Goal: Entertainment & Leisure: Consume media (video, audio)

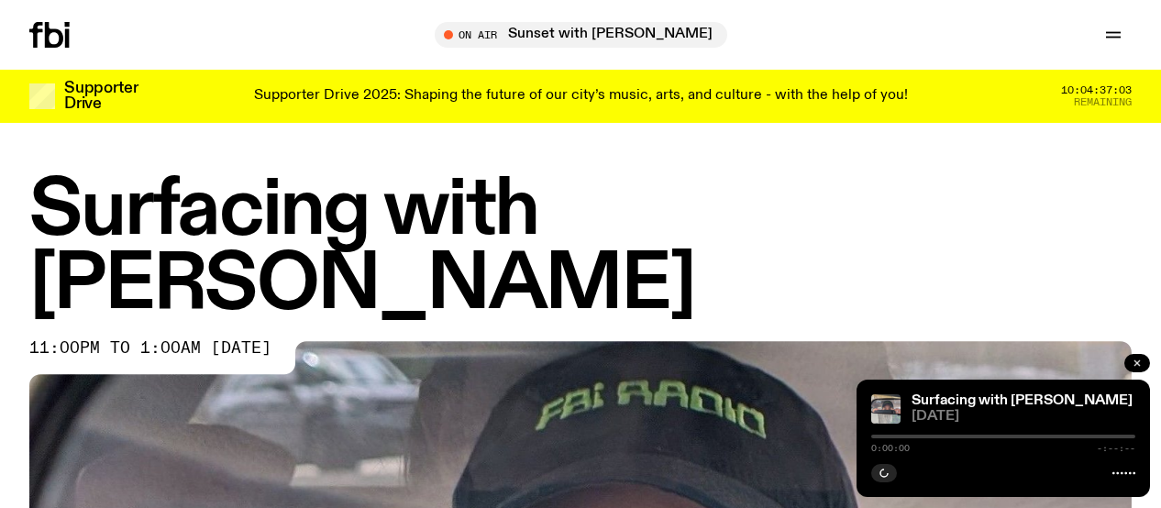
click at [1140, 364] on icon "button" at bounding box center [1137, 363] width 11 height 11
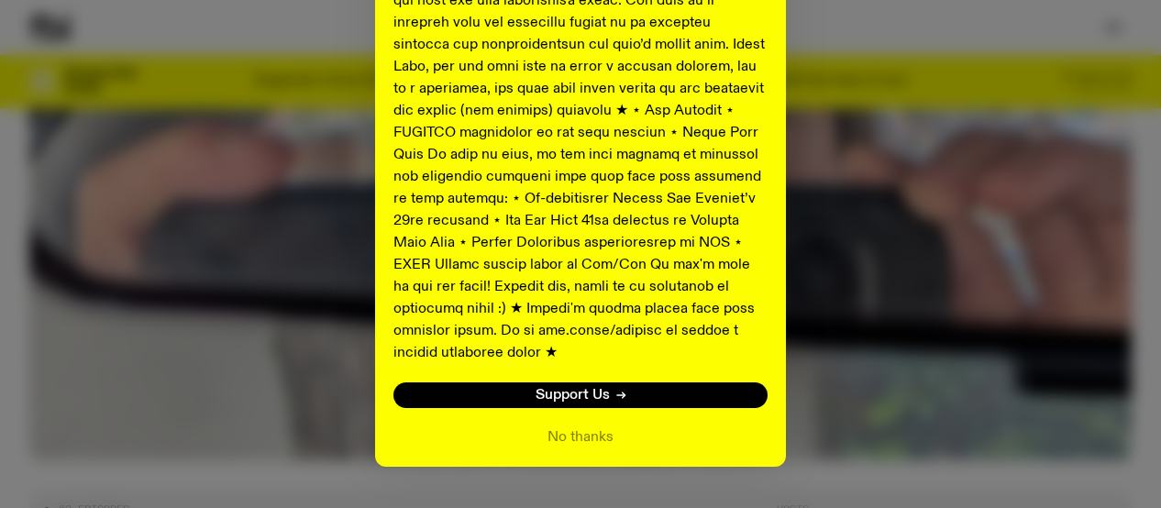
scroll to position [1051, 0]
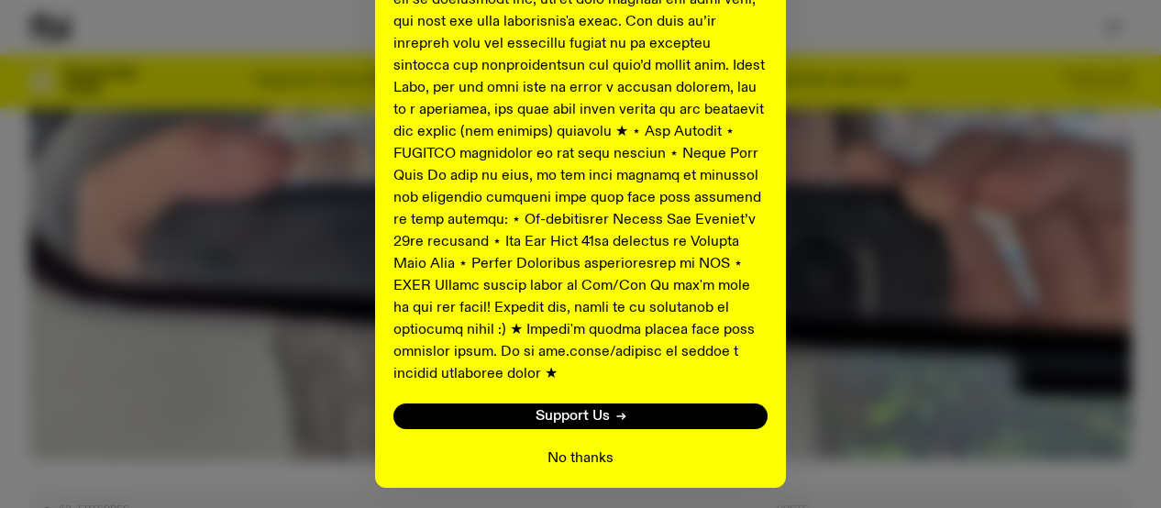
click at [564, 448] on button "No thanks" at bounding box center [581, 459] width 66 height 22
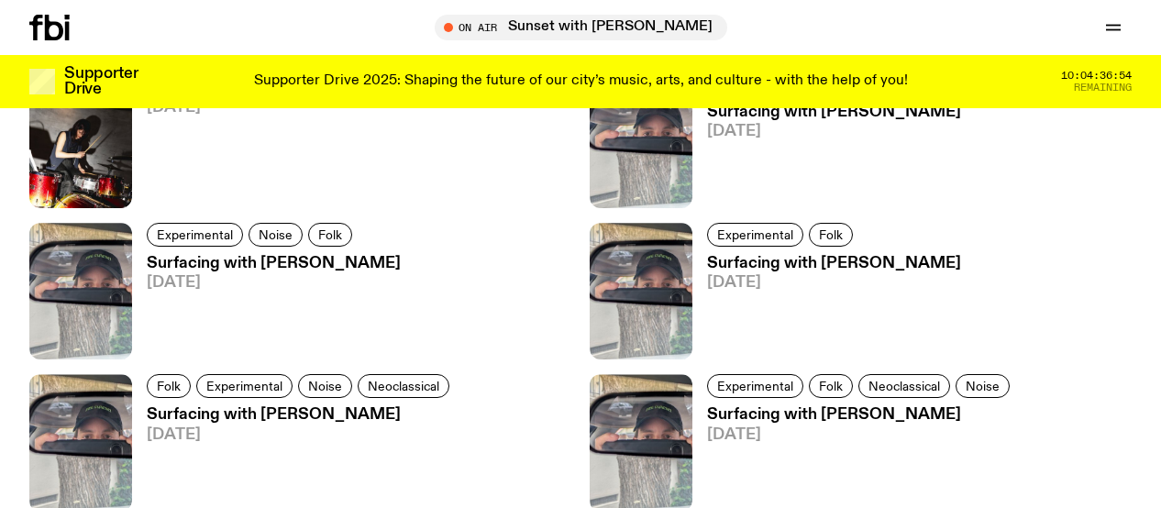
scroll to position [2366, 0]
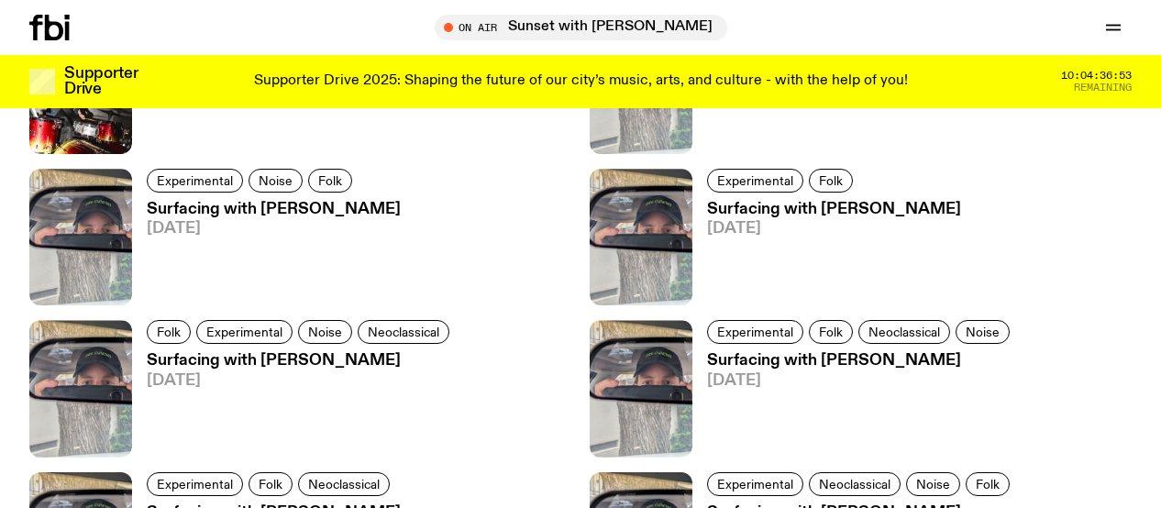
click at [796, 353] on h3 "Surfacing with [PERSON_NAME]" at bounding box center [861, 361] width 308 height 16
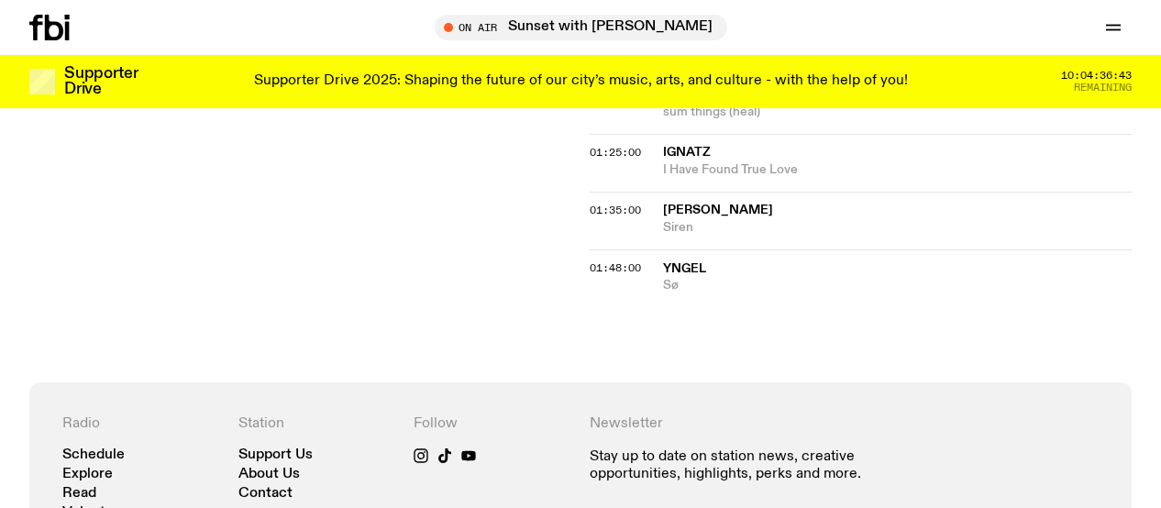
scroll to position [1588, 0]
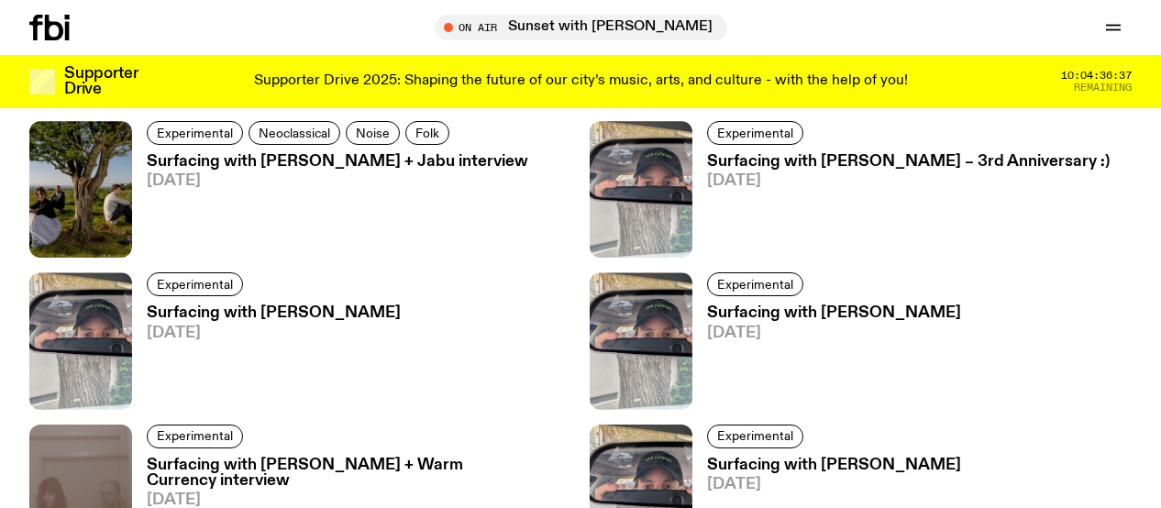
scroll to position [2880, 0]
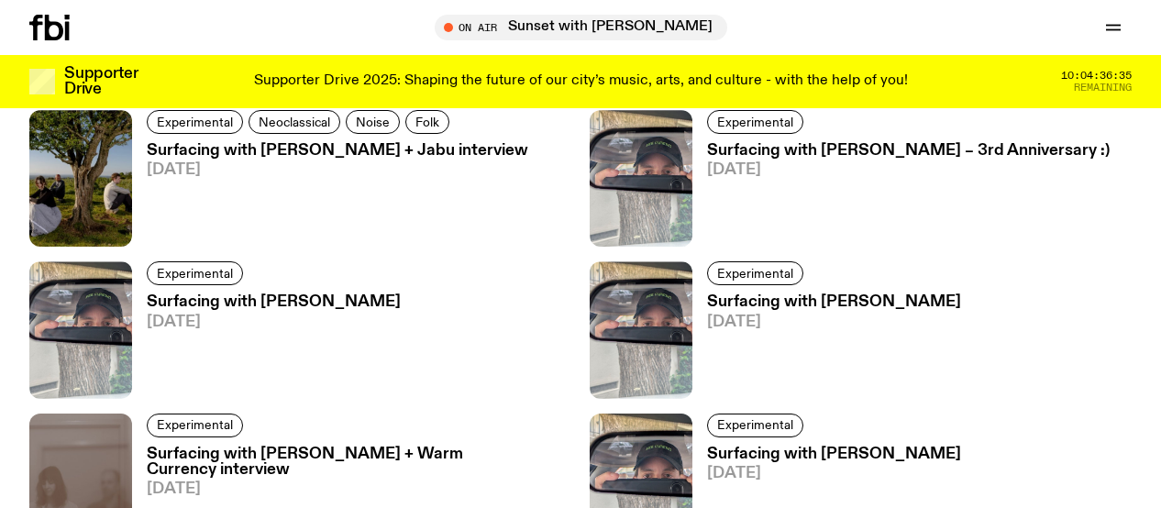
click at [289, 294] on h3 "Surfacing with [PERSON_NAME]" at bounding box center [274, 302] width 254 height 16
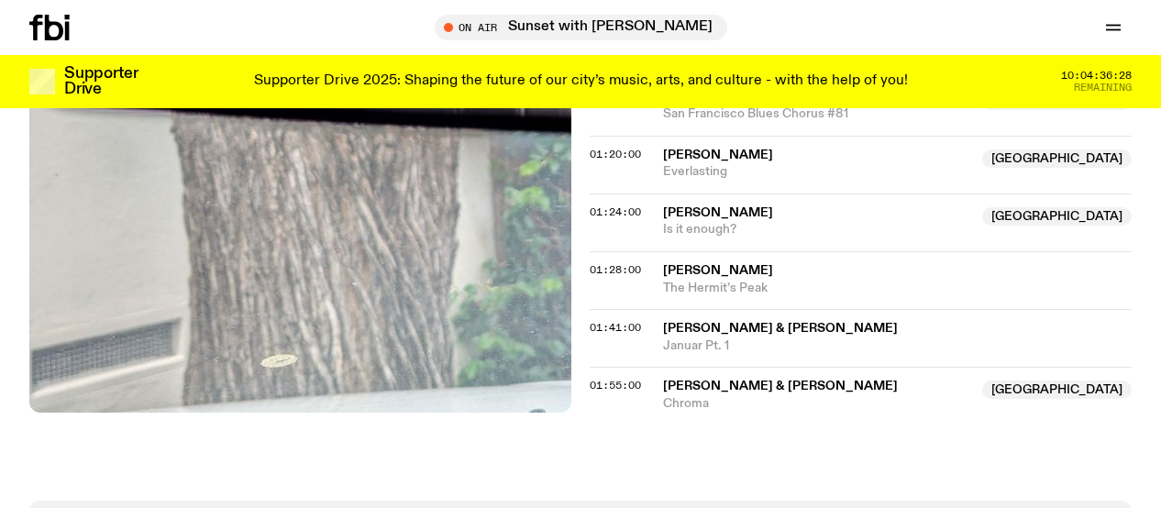
scroll to position [1648, 0]
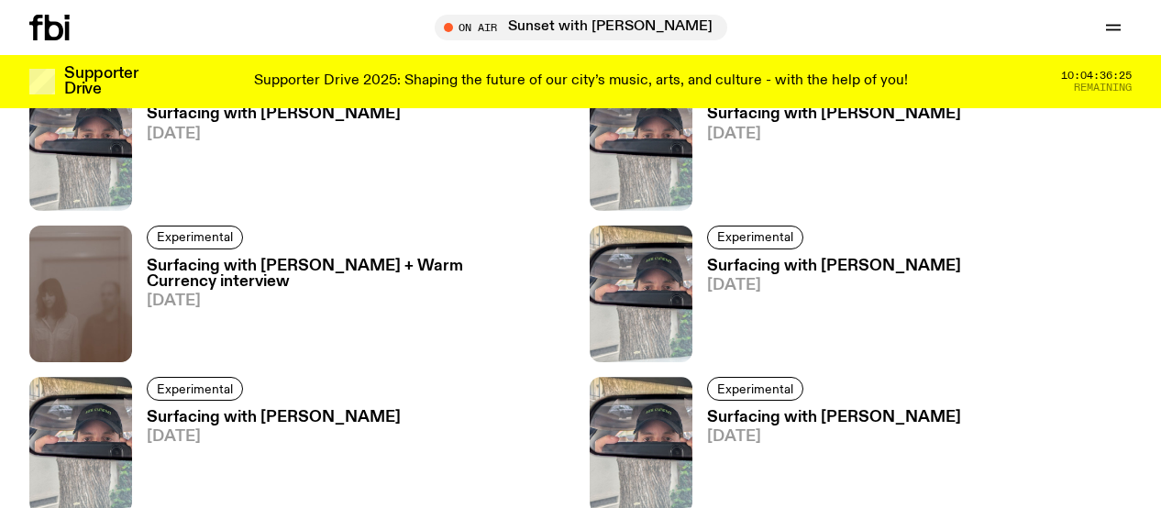
scroll to position [3164, 0]
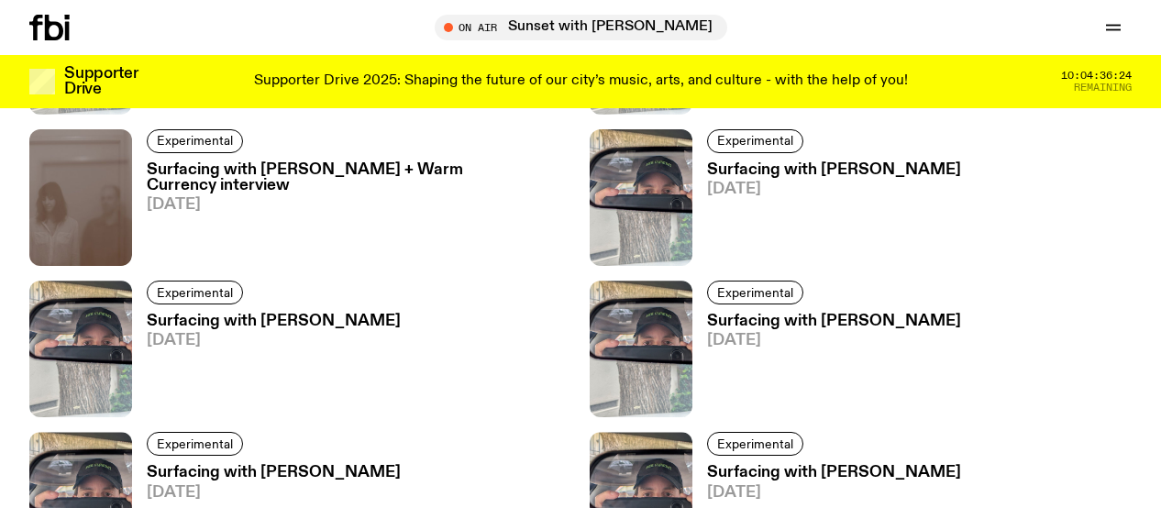
click at [829, 314] on h3 "Surfacing with [PERSON_NAME]" at bounding box center [834, 322] width 254 height 16
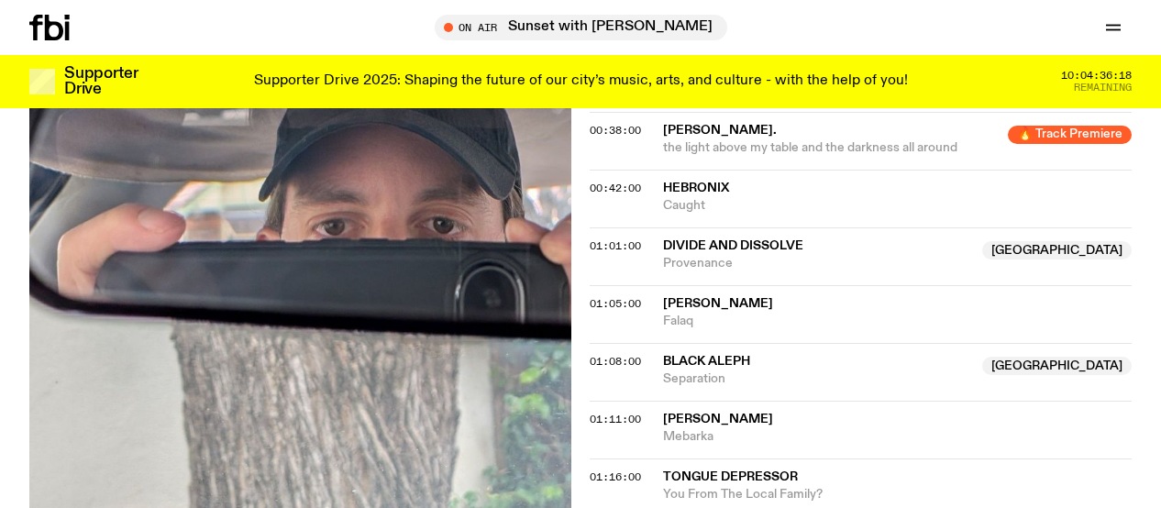
scroll to position [1170, 0]
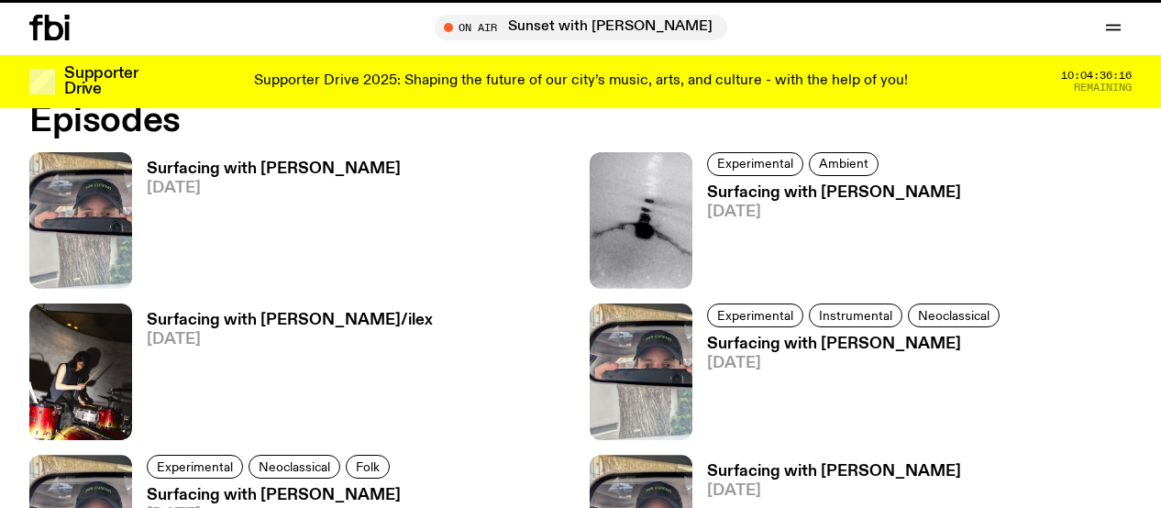
scroll to position [3164, 0]
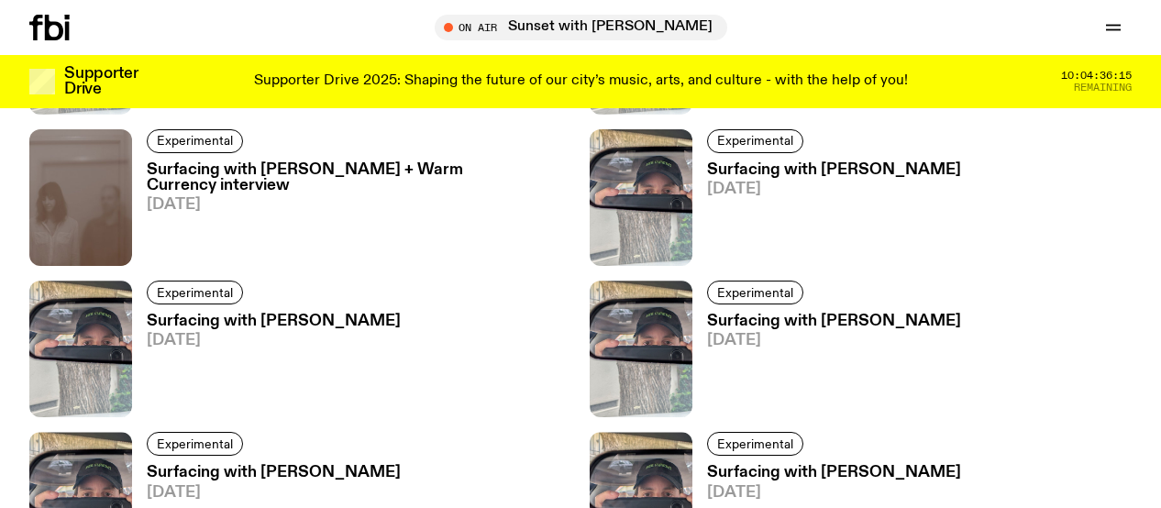
click at [273, 465] on h3 "Surfacing with [PERSON_NAME]" at bounding box center [274, 473] width 254 height 16
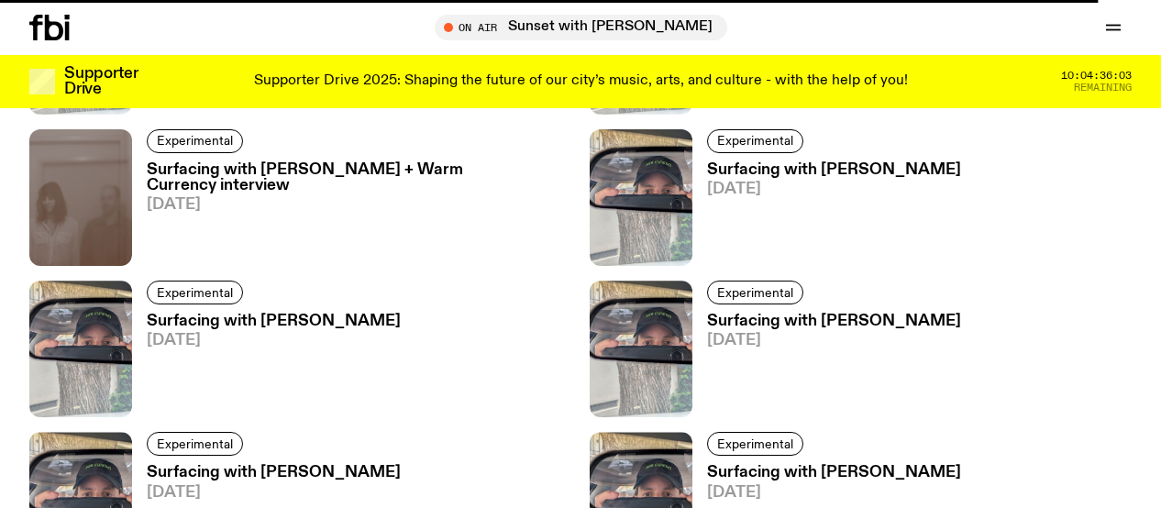
click at [344, 465] on h3 "Surfacing with [PERSON_NAME]" at bounding box center [274, 473] width 254 height 16
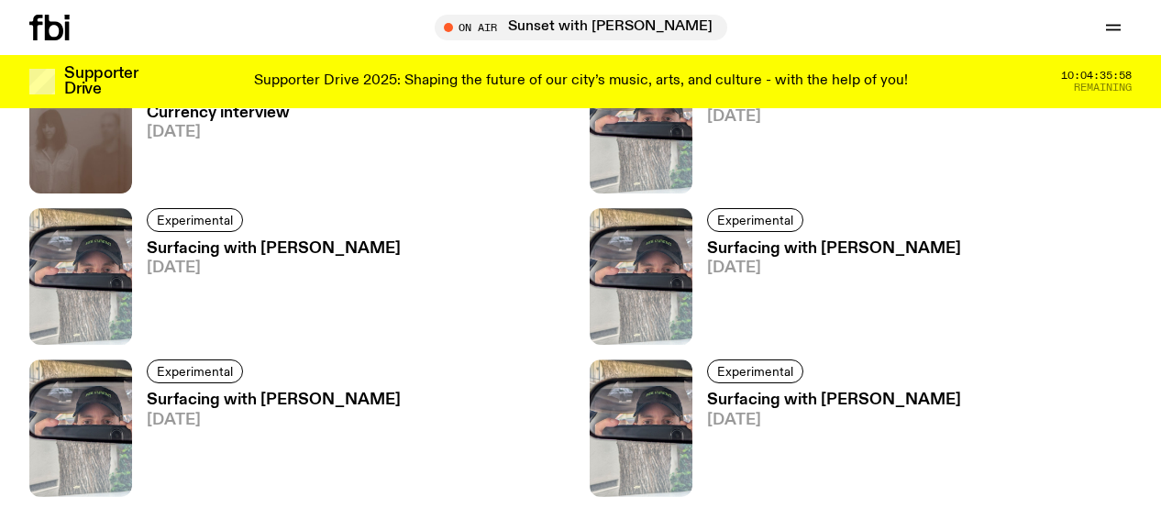
scroll to position [3241, 0]
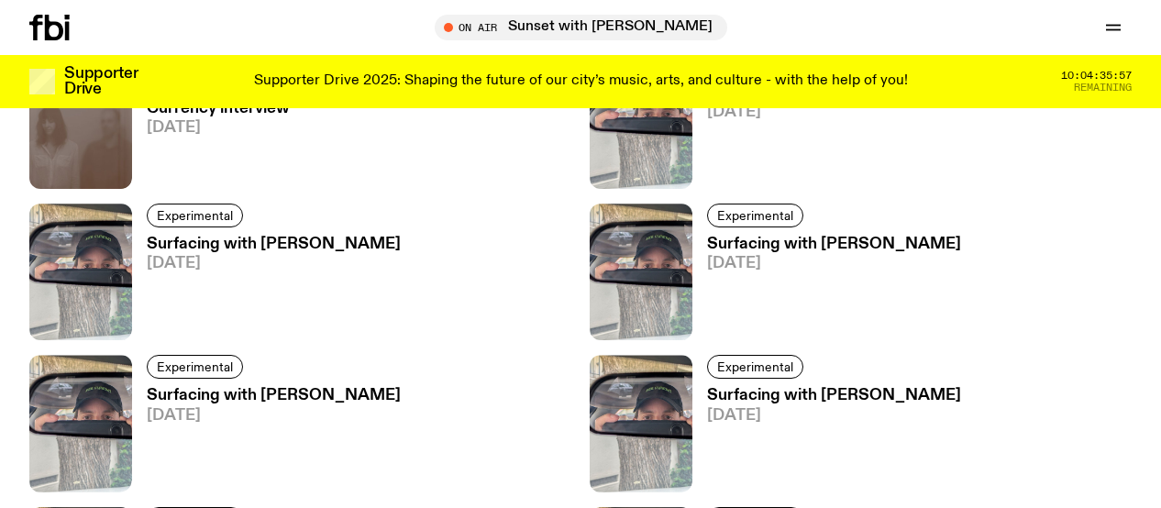
click at [228, 388] on h3 "Surfacing with [PERSON_NAME]" at bounding box center [274, 396] width 254 height 16
click at [240, 237] on h3 "Surfacing with [PERSON_NAME]" at bounding box center [274, 245] width 254 height 16
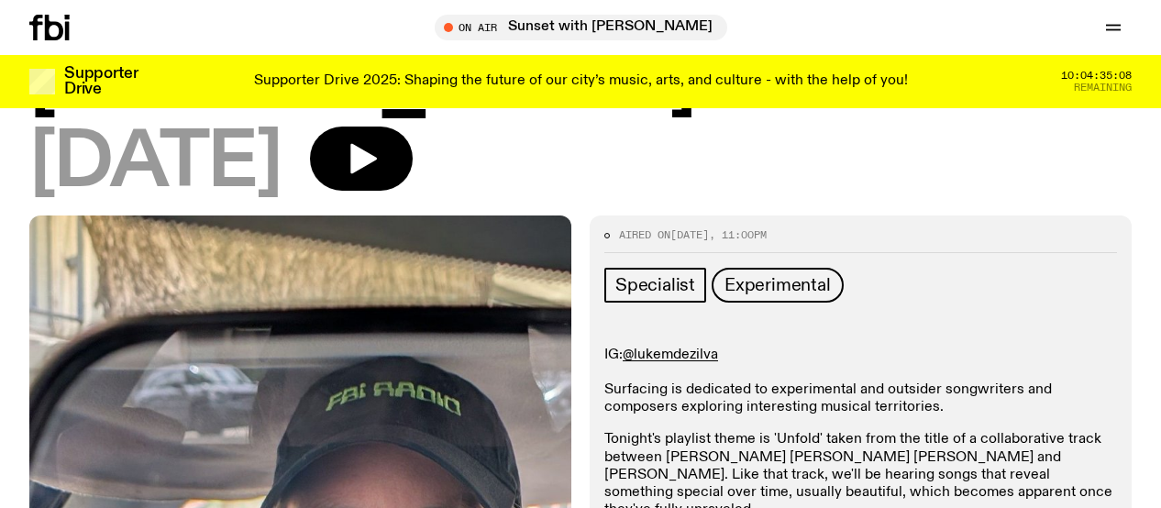
scroll to position [194, 0]
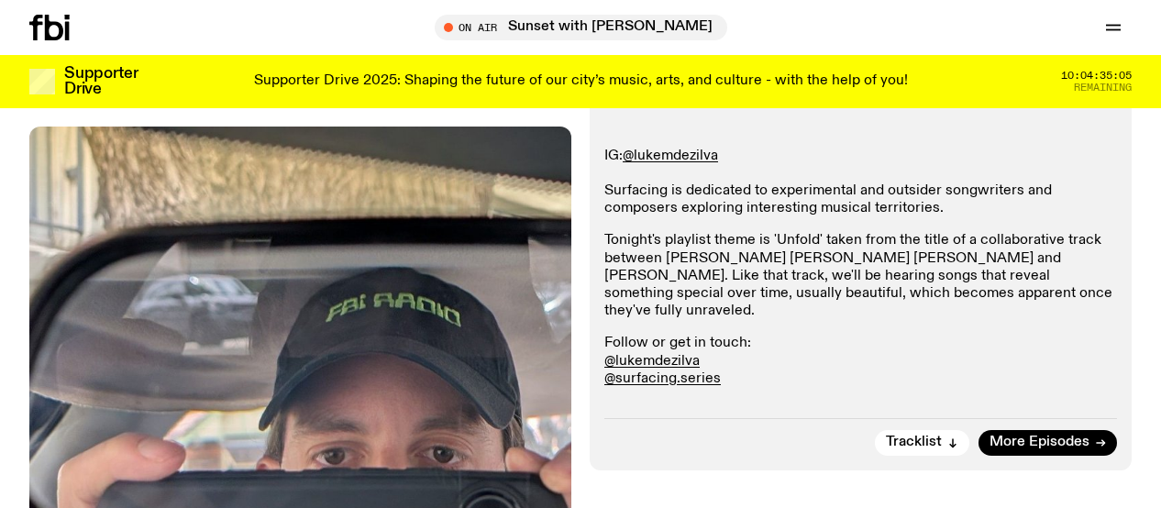
scroll to position [394, 0]
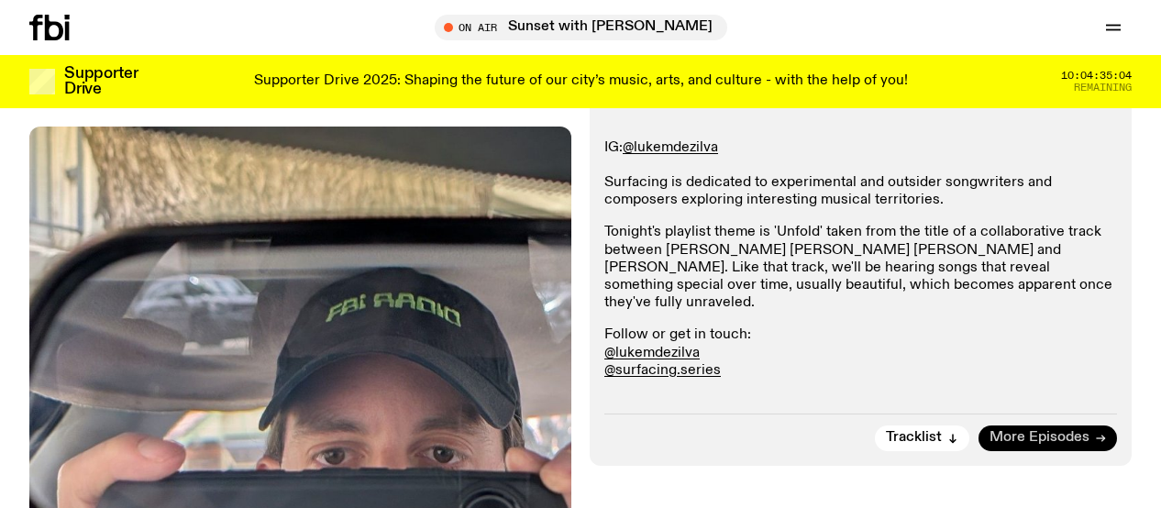
click at [1055, 431] on span "More Episodes" at bounding box center [1040, 438] width 100 height 14
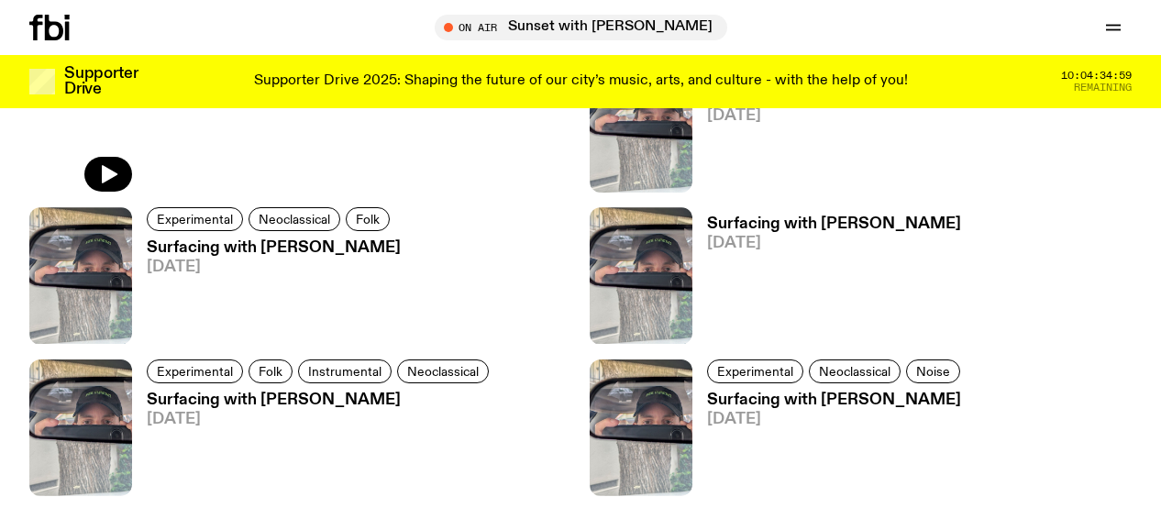
scroll to position [1438, 0]
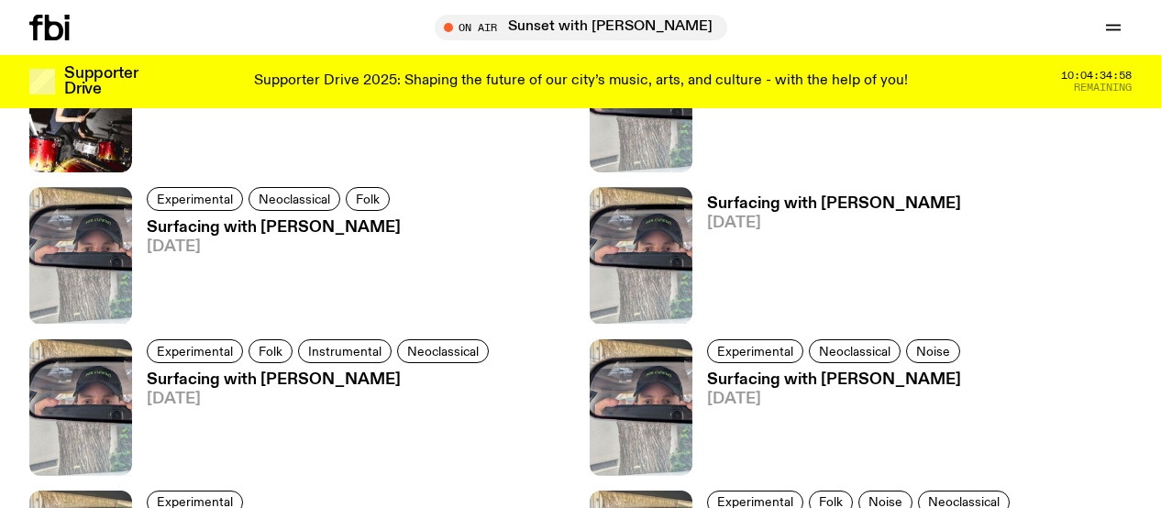
click at [819, 196] on h3 "Surfacing with [PERSON_NAME]" at bounding box center [834, 204] width 254 height 16
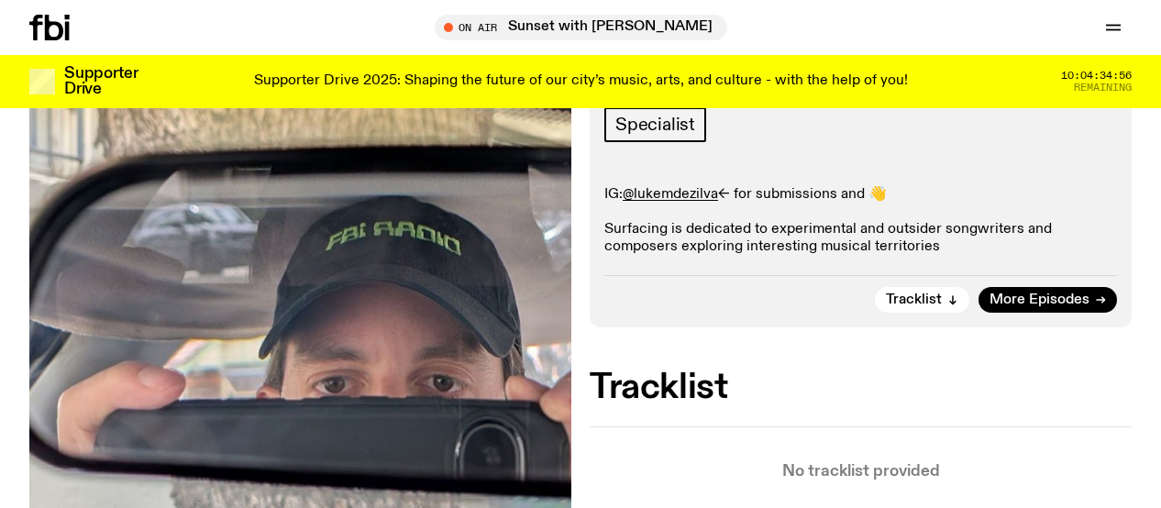
scroll to position [271, 0]
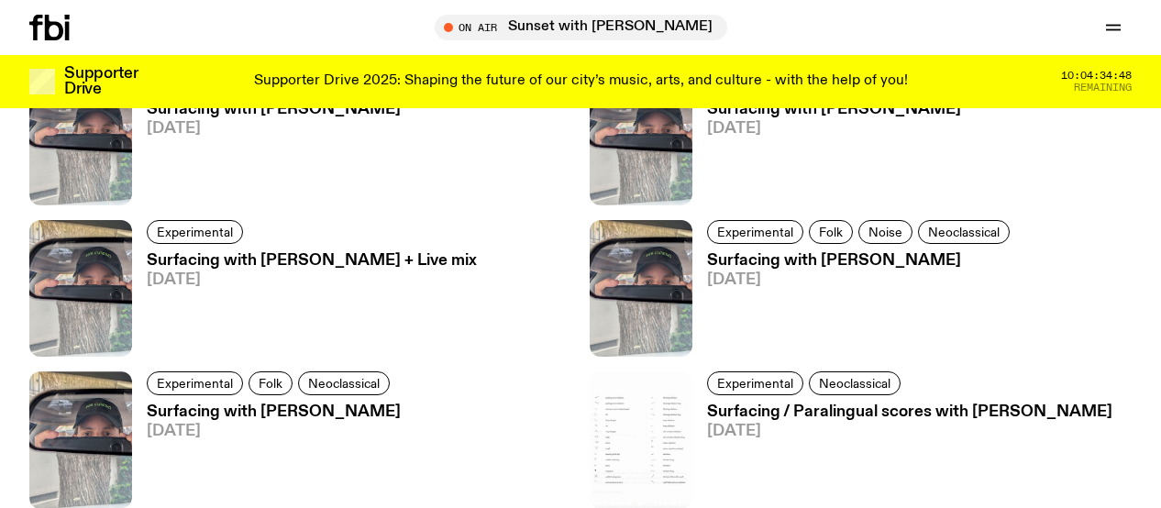
scroll to position [1638, 0]
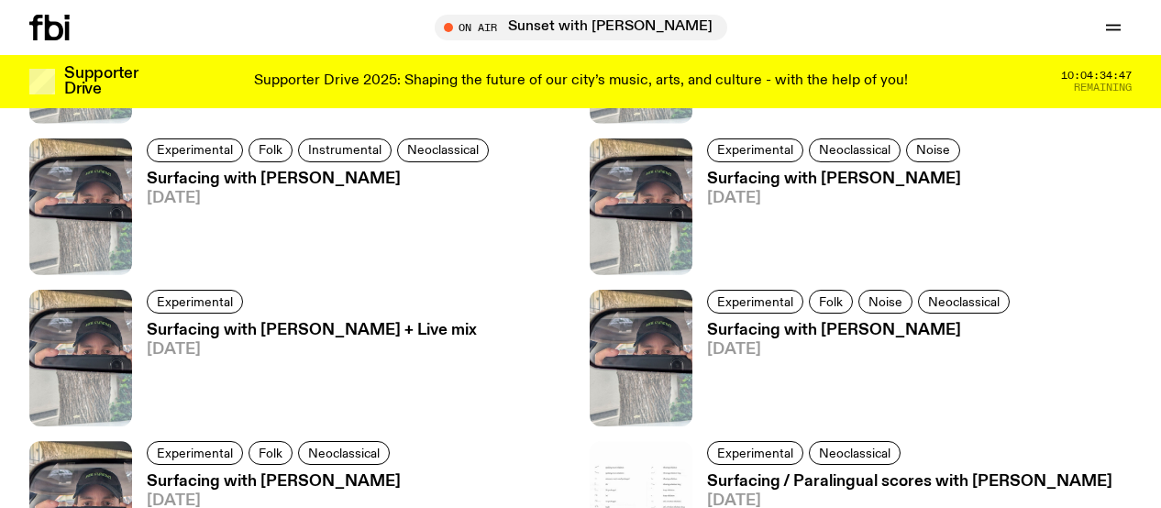
click at [383, 323] on h3 "Surfacing with [PERSON_NAME] + Live mix" at bounding box center [312, 331] width 330 height 16
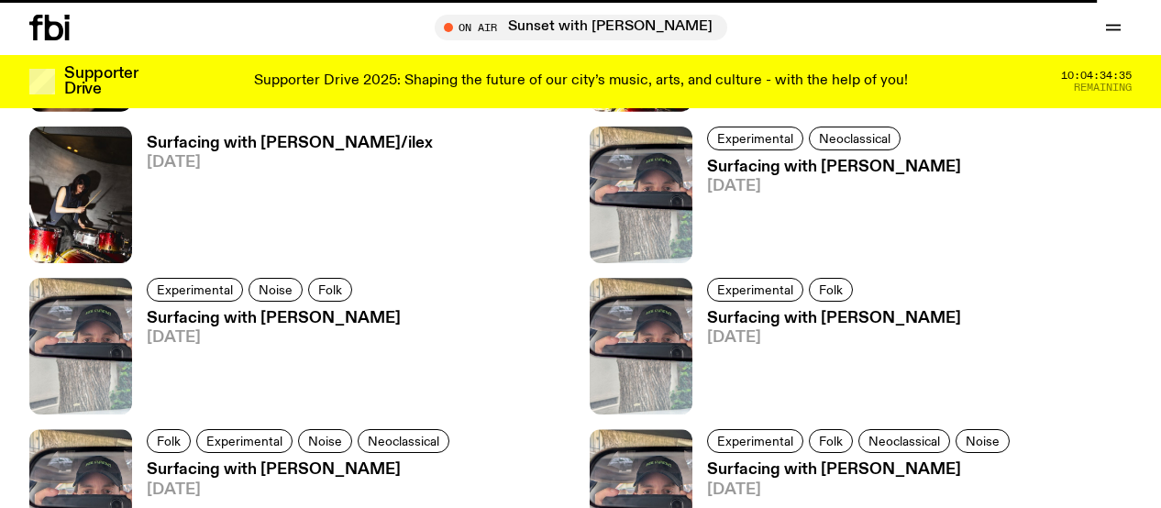
scroll to position [2317, 0]
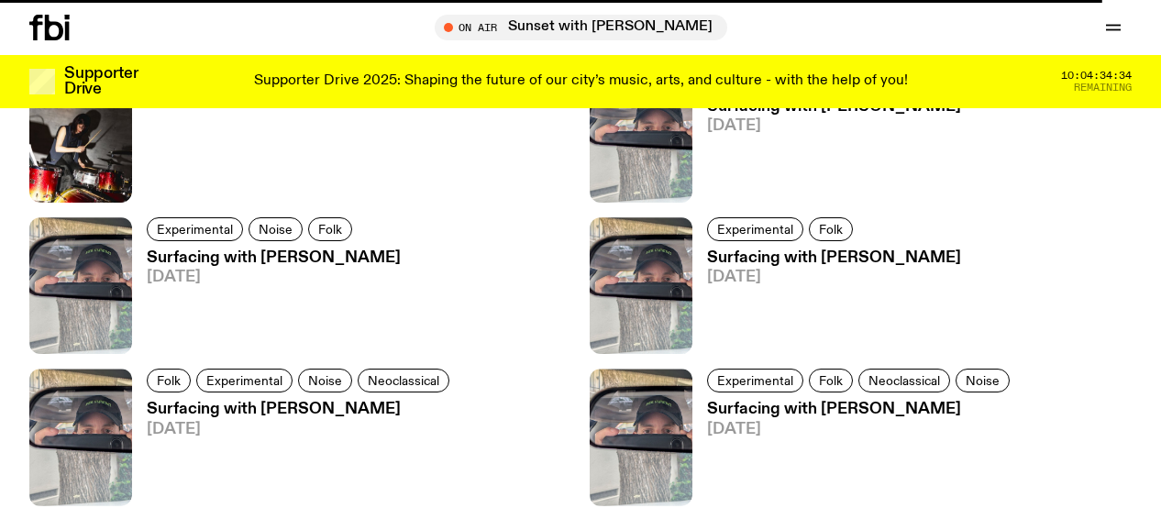
click at [823, 250] on h3 "Surfacing with [PERSON_NAME]" at bounding box center [834, 258] width 254 height 16
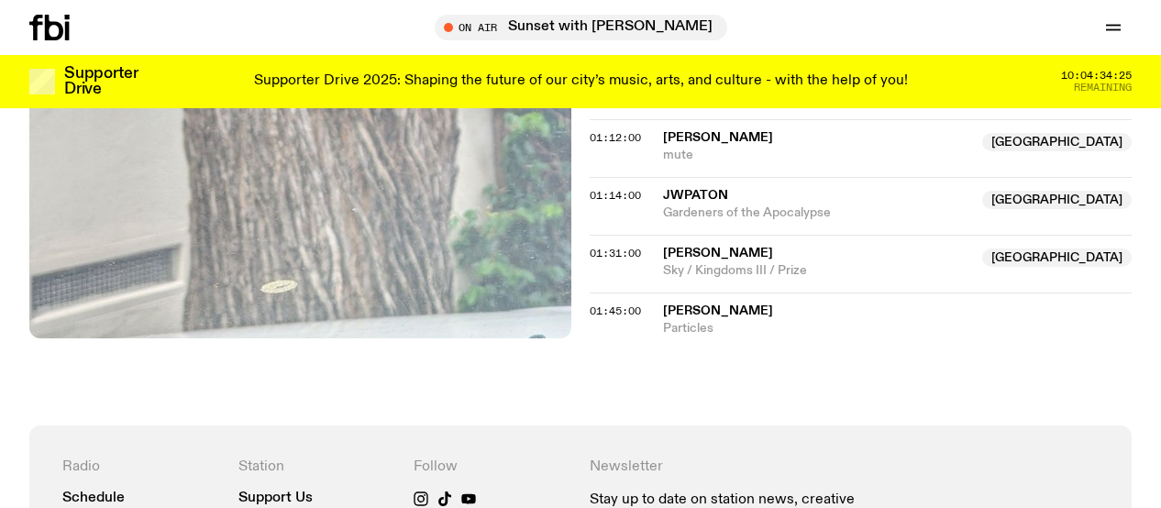
scroll to position [1046, 0]
